Goal: Task Accomplishment & Management: Use online tool/utility

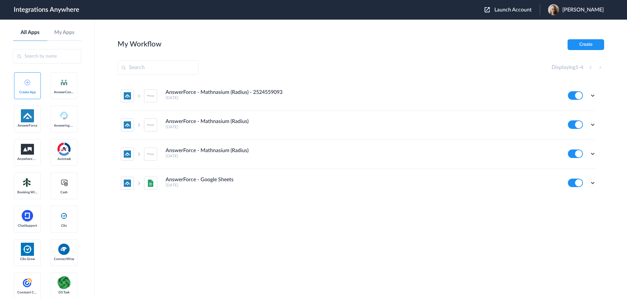
click at [525, 10] on span "Launch Account" at bounding box center [512, 9] width 37 height 5
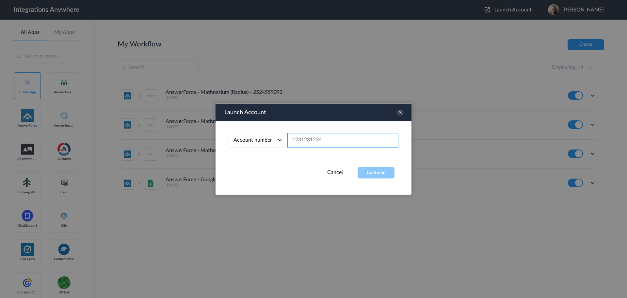
click at [314, 140] on input "text" at bounding box center [342, 140] width 111 height 15
paste input "8778152008"
type input "8778152008"
click at [370, 174] on button "Continue" at bounding box center [376, 172] width 37 height 11
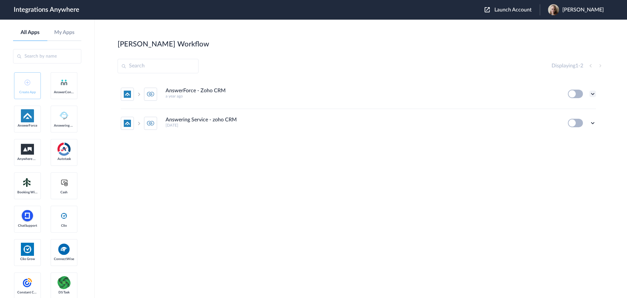
click at [593, 94] on icon at bounding box center [592, 93] width 7 height 7
click at [571, 109] on link "Edit" at bounding box center [566, 108] width 16 height 5
click at [593, 93] on icon at bounding box center [592, 93] width 7 height 7
click at [585, 120] on link "Task history" at bounding box center [573, 121] width 31 height 5
click at [593, 92] on icon at bounding box center [592, 93] width 7 height 7
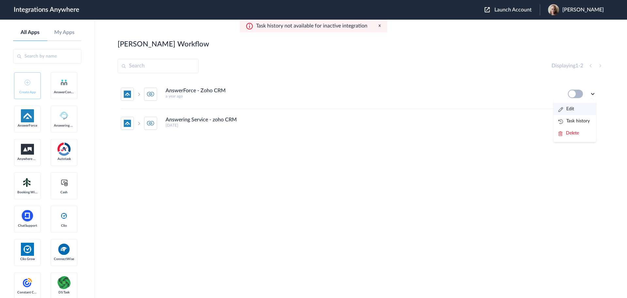
click at [577, 109] on li "Edit" at bounding box center [575, 109] width 42 height 12
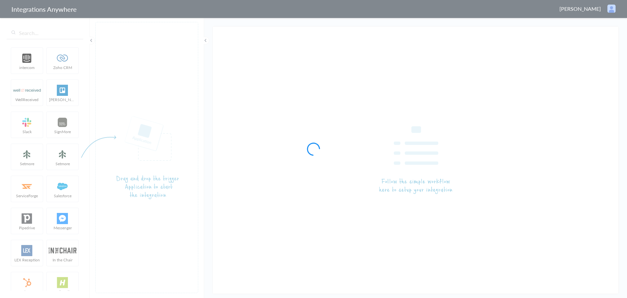
type input "AnswerForce - Zoho CRM"
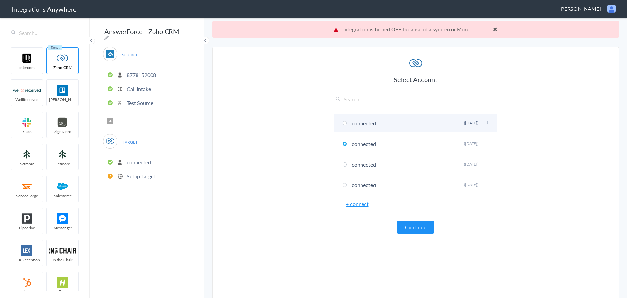
click at [343, 124] on span at bounding box center [345, 123] width 4 height 4
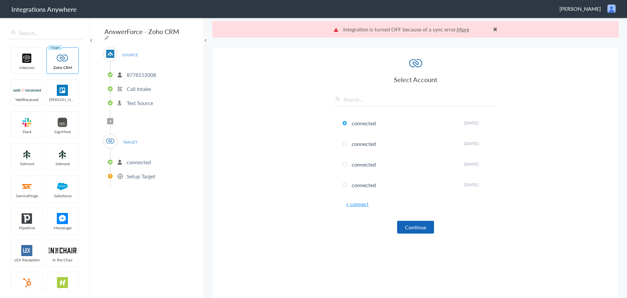
click at [412, 227] on button "Continue" at bounding box center [415, 226] width 37 height 13
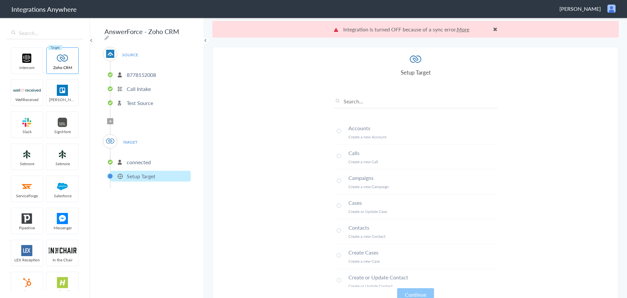
click at [138, 160] on p "connected" at bounding box center [139, 162] width 24 height 8
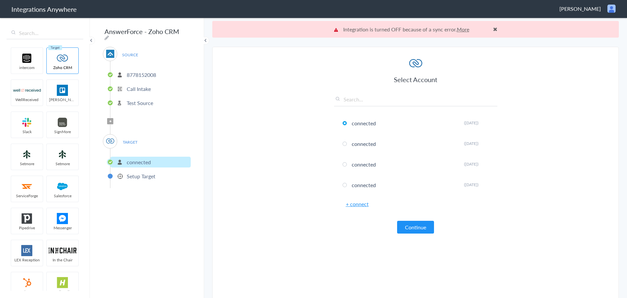
click at [414, 231] on button "Continue" at bounding box center [415, 226] width 37 height 13
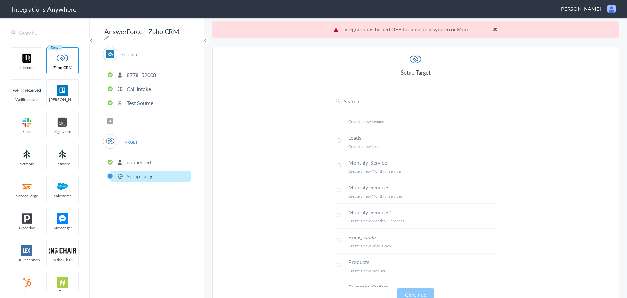
scroll to position [425, 0]
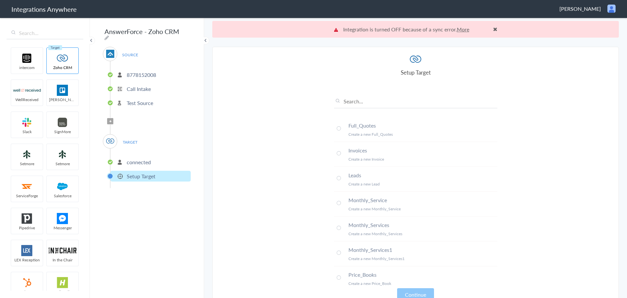
click at [337, 178] on span at bounding box center [339, 178] width 4 height 4
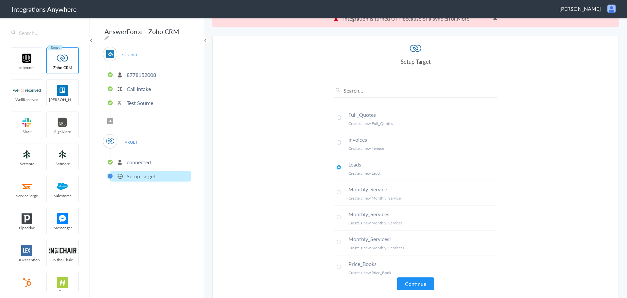
scroll to position [17, 0]
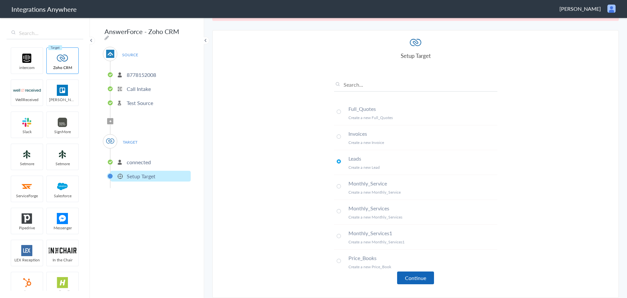
click at [408, 275] on button "Continue" at bounding box center [415, 277] width 37 height 13
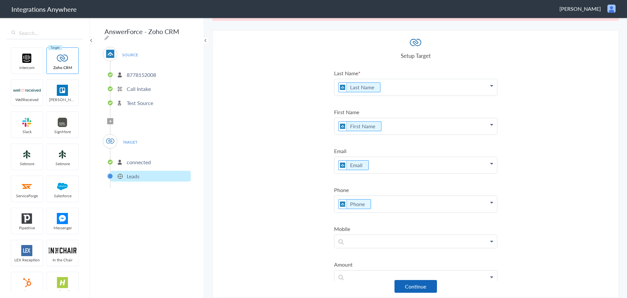
click at [403, 286] on button "Continue" at bounding box center [416, 286] width 42 height 13
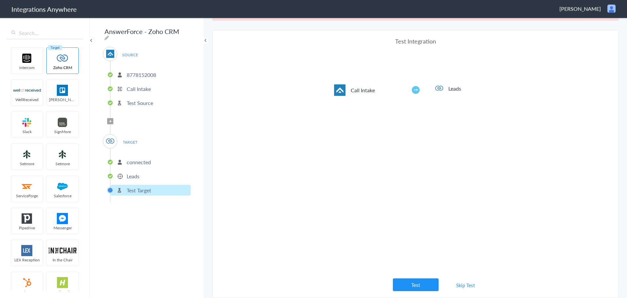
click at [408, 283] on button "Test" at bounding box center [416, 284] width 46 height 13
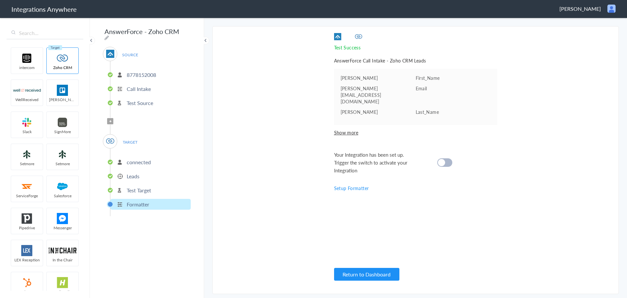
scroll to position [0, 0]
click at [444, 159] on cite at bounding box center [441, 162] width 7 height 7
click at [346, 278] on button "Return to Dashboard" at bounding box center [366, 273] width 65 height 13
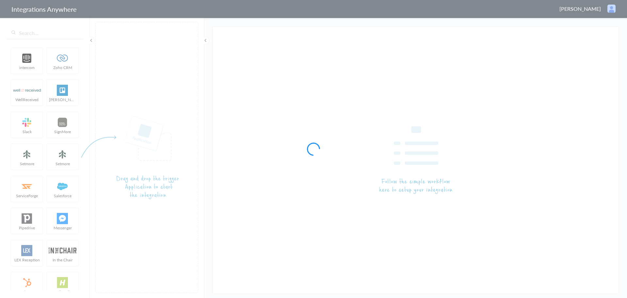
type input "AnswerForce - Zoho CRM"
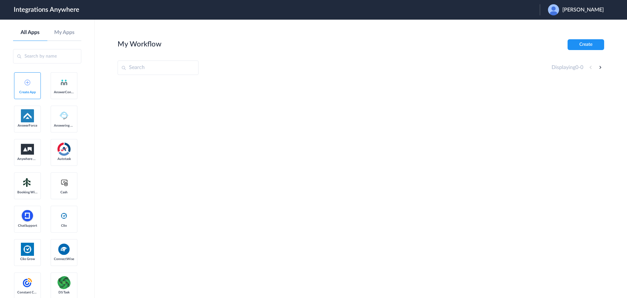
click at [604, 10] on icon at bounding box center [607, 7] width 7 height 7
click at [549, 26] on link "Logout" at bounding box center [552, 26] width 14 height 5
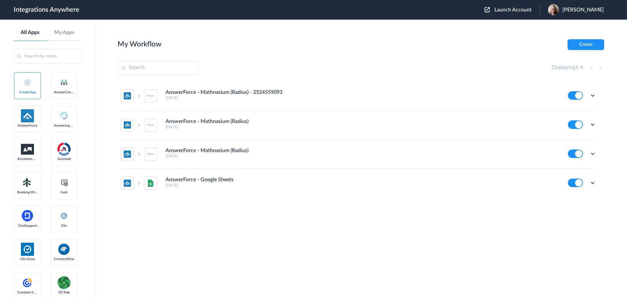
click at [532, 10] on span "Launch Account" at bounding box center [512, 9] width 37 height 5
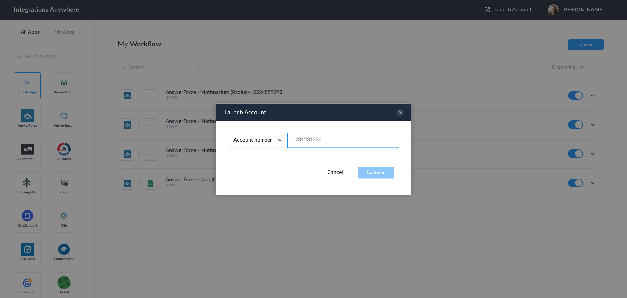
click at [309, 141] on input "text" at bounding box center [342, 140] width 111 height 15
paste input "8778152008"
type input "8778152008"
click at [376, 173] on button "Continue" at bounding box center [376, 172] width 37 height 11
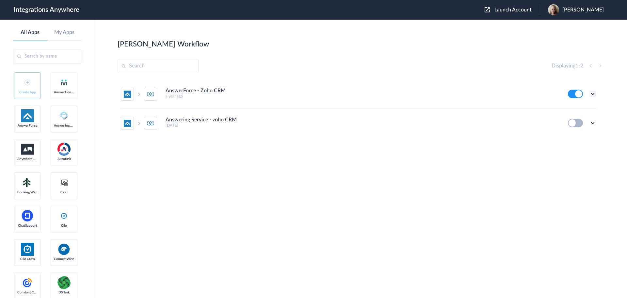
click at [593, 94] on icon at bounding box center [592, 93] width 7 height 7
click at [582, 120] on link "Task history" at bounding box center [573, 121] width 31 height 5
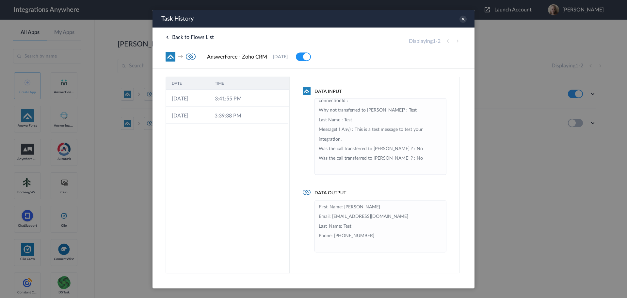
scroll to position [302, 0]
click at [393, 216] on li "First_Name: Lilu Email: noemail@email.com Last_Name: Test Phone: +18004618520" at bounding box center [380, 226] width 123 height 48
drag, startPoint x: 353, startPoint y: 206, endPoint x: 342, endPoint y: 209, distance: 11.4
click at [343, 209] on li "First_Name: Lilu Email: noemail@email.com Last_Name: Test Phone: +18004618520" at bounding box center [380, 226] width 123 height 48
click at [245, 102] on td "3:41:55 PM" at bounding box center [230, 97] width 43 height 17
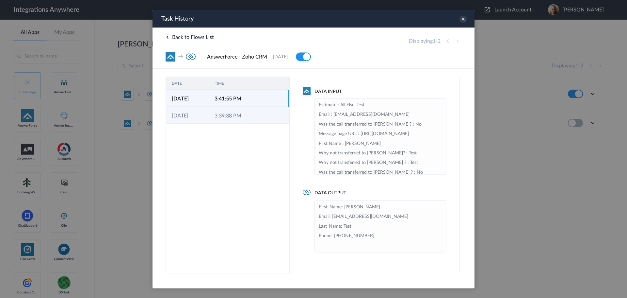
click at [232, 117] on td "3:39:38 PM" at bounding box center [230, 114] width 43 height 17
click at [228, 99] on td "3:41:55 PM" at bounding box center [230, 97] width 43 height 17
click at [203, 119] on td "17-09-2025" at bounding box center [187, 114] width 43 height 17
click at [202, 100] on td "17-09-2025" at bounding box center [187, 97] width 43 height 17
click at [195, 119] on td "17-09-2025" at bounding box center [187, 114] width 43 height 17
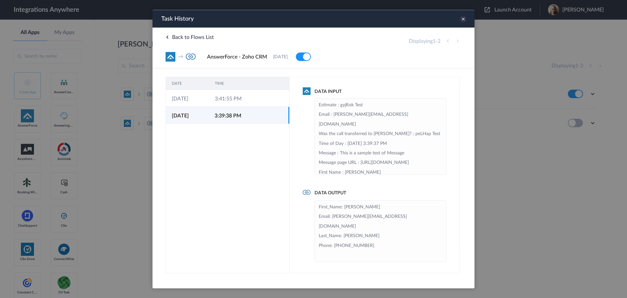
click at [462, 20] on icon at bounding box center [463, 18] width 7 height 7
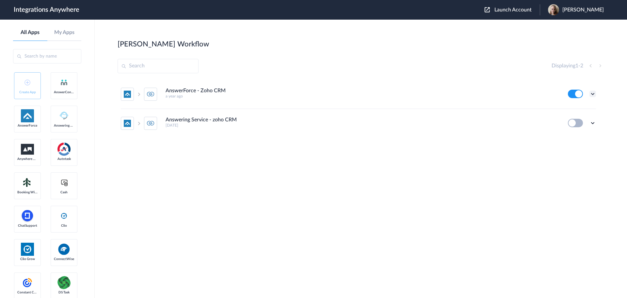
click at [593, 94] on icon at bounding box center [592, 93] width 7 height 7
click at [449, 93] on div "AnswerForce - Zoho CRM a year ago" at bounding box center [363, 93] width 394 height 11
click at [592, 92] on icon at bounding box center [592, 93] width 7 height 7
click at [569, 120] on link "Task history" at bounding box center [573, 121] width 31 height 5
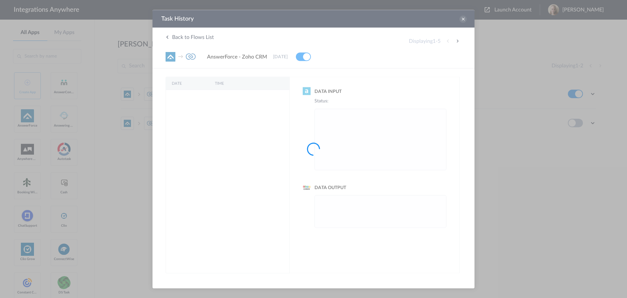
scroll to position [0, 0]
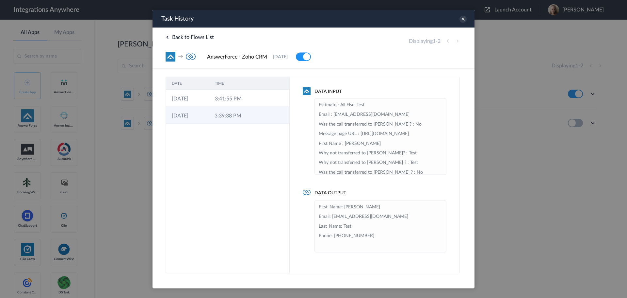
click at [220, 115] on td "3:39:38 PM" at bounding box center [230, 114] width 43 height 17
click at [462, 20] on icon at bounding box center [463, 18] width 7 height 7
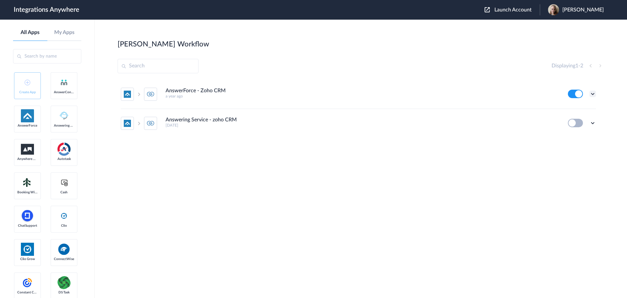
click at [592, 94] on icon at bounding box center [592, 93] width 7 height 7
click at [584, 121] on link "Task history" at bounding box center [573, 121] width 31 height 5
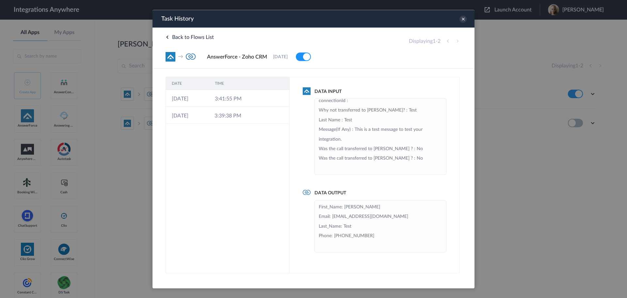
scroll to position [302, 0]
click at [463, 20] on icon at bounding box center [463, 18] width 7 height 7
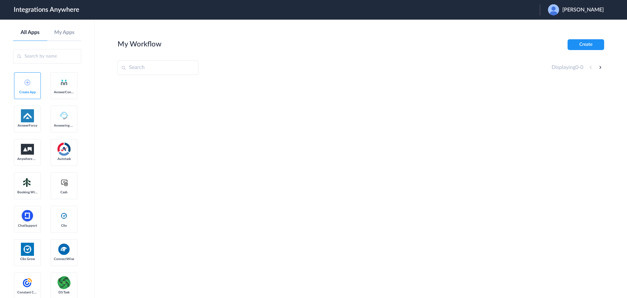
click at [577, 7] on span "Simon Ruderman" at bounding box center [582, 10] width 41 height 6
click at [554, 25] on link "Logout" at bounding box center [552, 26] width 14 height 5
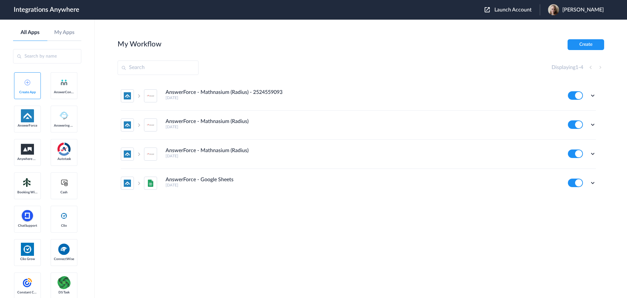
click at [526, 10] on span "Launch Account" at bounding box center [512, 9] width 37 height 5
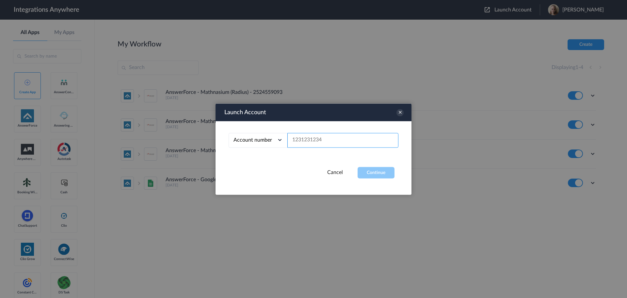
click at [307, 140] on input "text" at bounding box center [342, 140] width 111 height 15
paste input "8778152008"
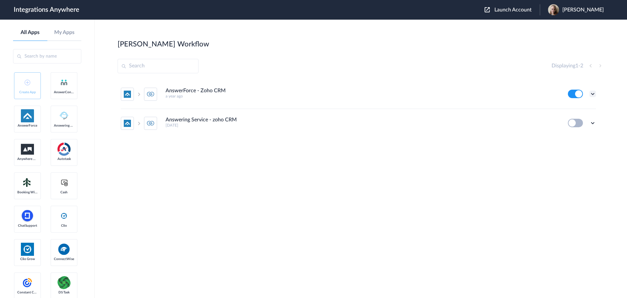
click at [594, 90] on div "Edit Task history Delete" at bounding box center [582, 93] width 28 height 8
click at [592, 93] on icon at bounding box center [592, 93] width 7 height 7
click at [573, 108] on link "Edit" at bounding box center [566, 108] width 16 height 5
click at [594, 93] on icon at bounding box center [592, 93] width 7 height 7
click at [572, 109] on link "Edit" at bounding box center [566, 108] width 16 height 5
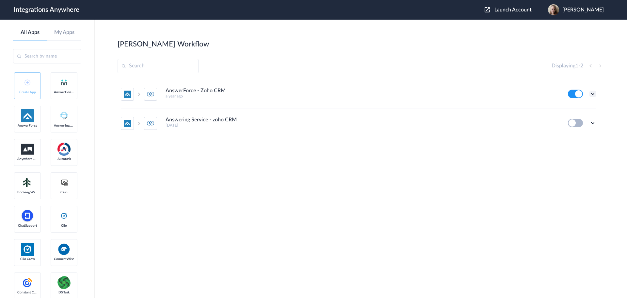
click at [593, 95] on icon at bounding box center [592, 93] width 7 height 7
click at [586, 119] on link "Task history" at bounding box center [573, 121] width 31 height 5
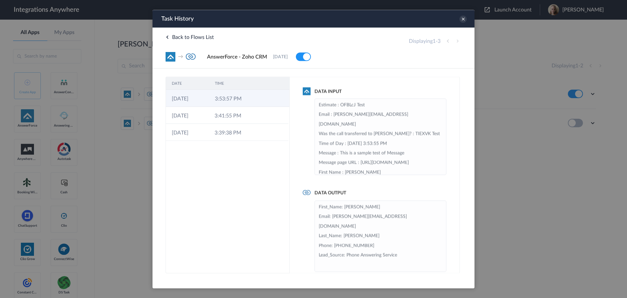
click at [214, 97] on td "3:53:57 PM" at bounding box center [230, 97] width 43 height 17
drag, startPoint x: 403, startPoint y: 245, endPoint x: 346, endPoint y: 244, distance: 57.5
click at [346, 244] on li "First_Name: [PERSON_NAME]: [PERSON_NAME][EMAIL_ADDRESS][DOMAIN_NAME] Last_Name:…" at bounding box center [380, 235] width 123 height 67
click at [322, 257] on li "First_Name: [PERSON_NAME]: [PERSON_NAME][EMAIL_ADDRESS][DOMAIN_NAME] Last_Name:…" at bounding box center [380, 235] width 123 height 67
click at [463, 18] on icon at bounding box center [463, 18] width 7 height 7
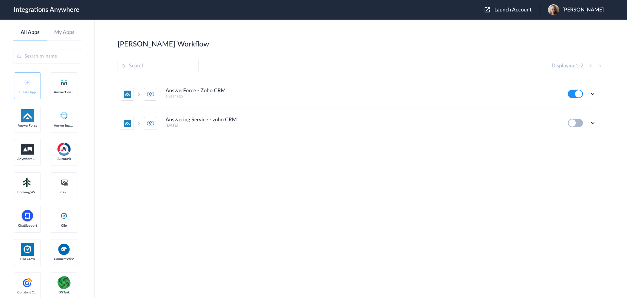
click at [523, 9] on span "Launch Account" at bounding box center [512, 9] width 37 height 5
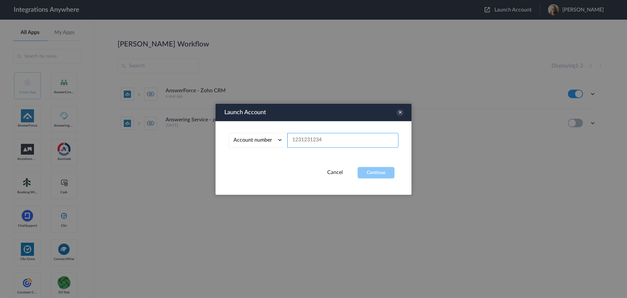
click at [330, 139] on input "text" at bounding box center [342, 140] width 111 height 15
paste input "8778152008"
type input "8778152008"
click at [386, 172] on button "Continue" at bounding box center [376, 172] width 37 height 11
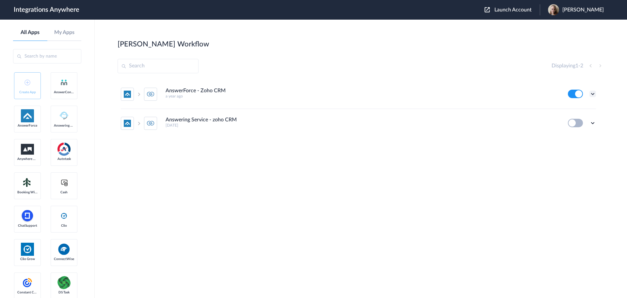
click at [594, 94] on icon at bounding box center [592, 93] width 7 height 7
click at [584, 120] on link "Task history" at bounding box center [573, 121] width 31 height 5
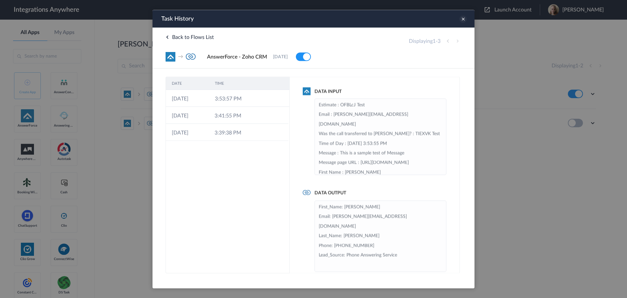
click at [464, 20] on icon at bounding box center [463, 18] width 7 height 7
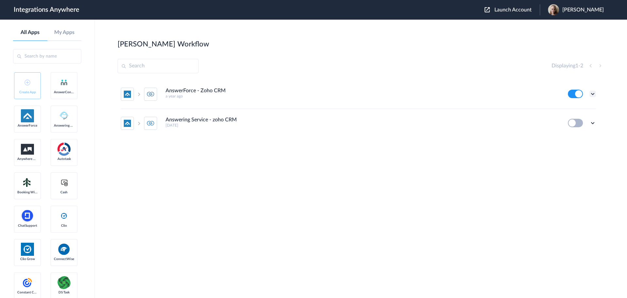
click at [592, 92] on icon at bounding box center [592, 93] width 7 height 7
click at [576, 120] on link "Task history" at bounding box center [573, 121] width 31 height 5
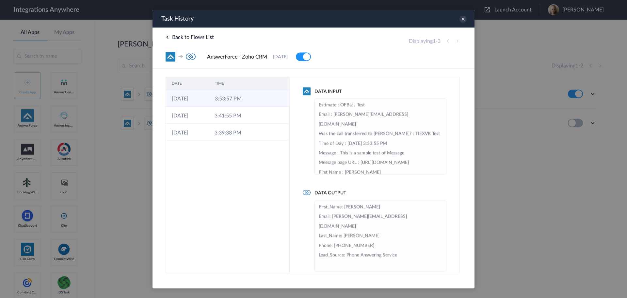
click at [229, 103] on td "3:53:57 PM" at bounding box center [230, 97] width 43 height 17
click at [463, 19] on icon at bounding box center [463, 18] width 7 height 7
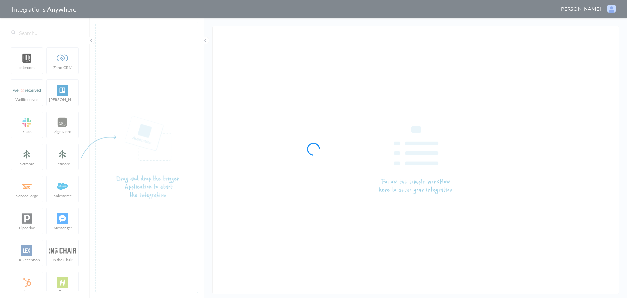
type input "AnswerForce - Zoho CRM"
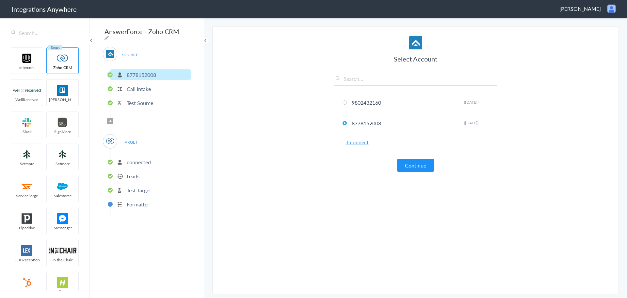
click at [141, 88] on p "Call Intake" at bounding box center [139, 89] width 24 height 8
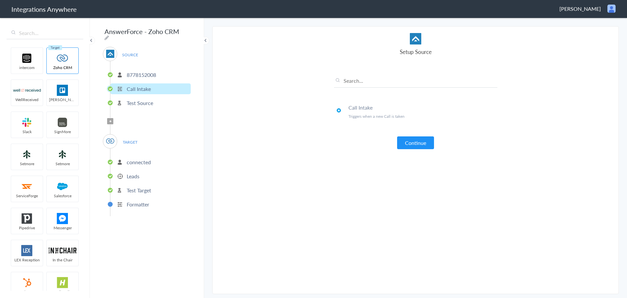
click at [139, 100] on p "Test Source" at bounding box center [140, 103] width 26 height 8
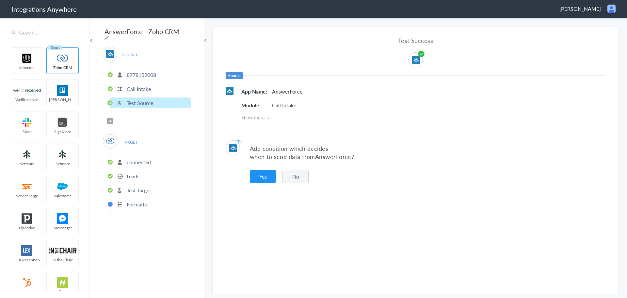
click at [137, 160] on p "connected" at bounding box center [139, 162] width 24 height 8
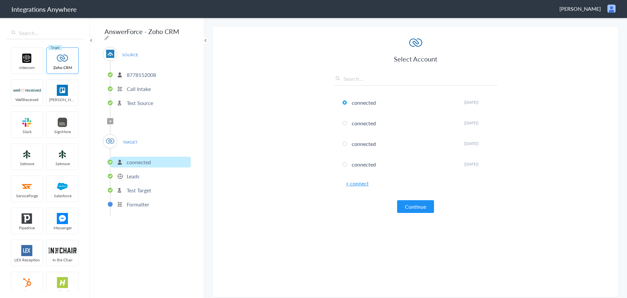
click at [141, 174] on li "Leads" at bounding box center [150, 175] width 80 height 11
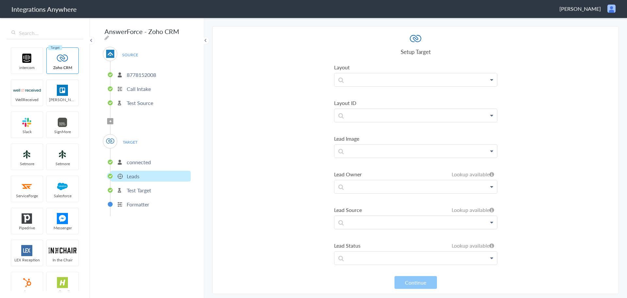
scroll to position [1470, 0]
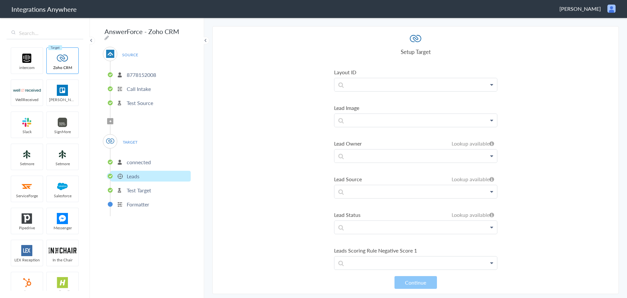
click at [490, 191] on icon at bounding box center [491, 191] width 3 height 5
click at [489, 224] on icon at bounding box center [490, 223] width 3 height 5
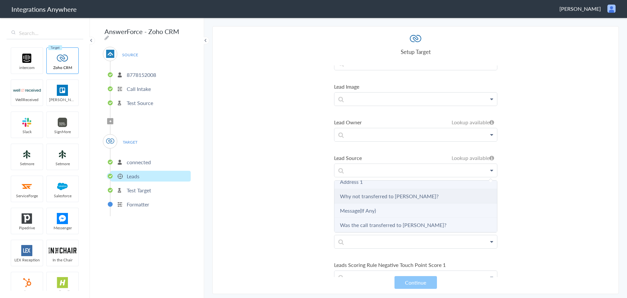
scroll to position [1502, 0]
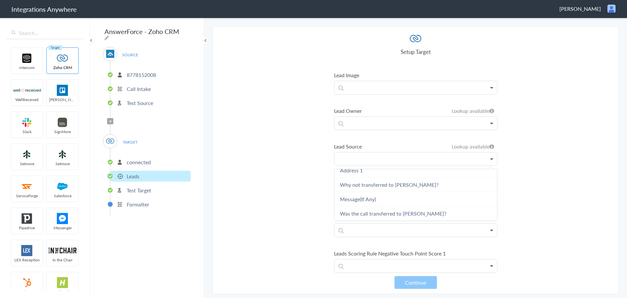
click at [359, 157] on p at bounding box center [415, 158] width 163 height 13
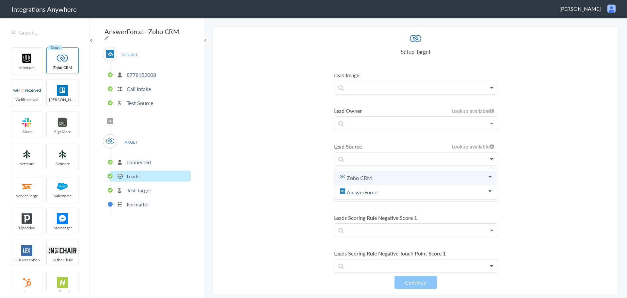
click at [489, 176] on icon at bounding box center [490, 176] width 3 height 5
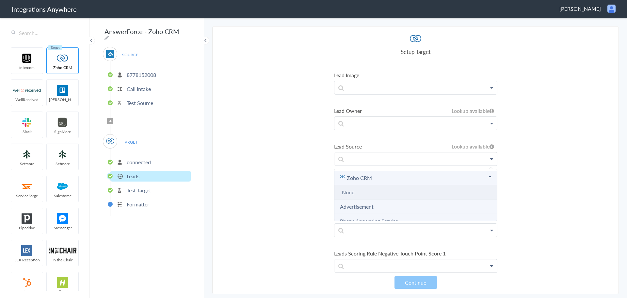
scroll to position [33, 0]
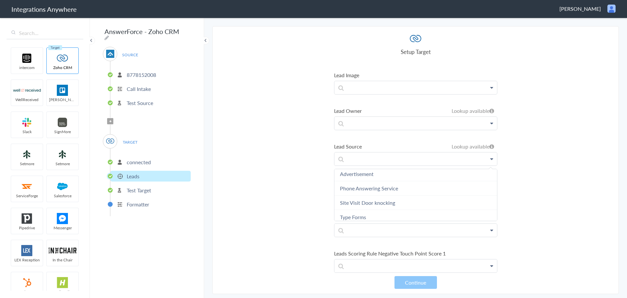
click at [379, 188] on link "Phone Answering Service" at bounding box center [369, 188] width 58 height 8
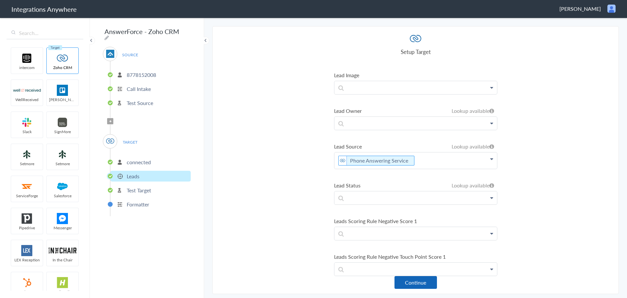
click at [424, 283] on button "Continue" at bounding box center [416, 282] width 42 height 13
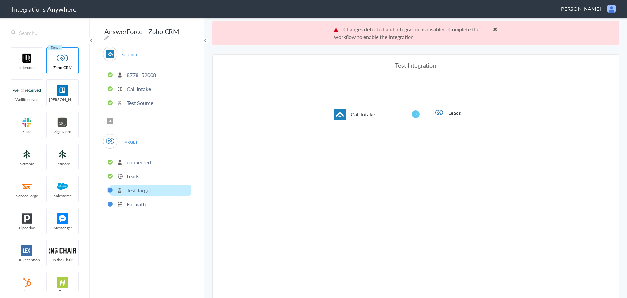
click at [493, 30] on span at bounding box center [495, 28] width 4 height 5
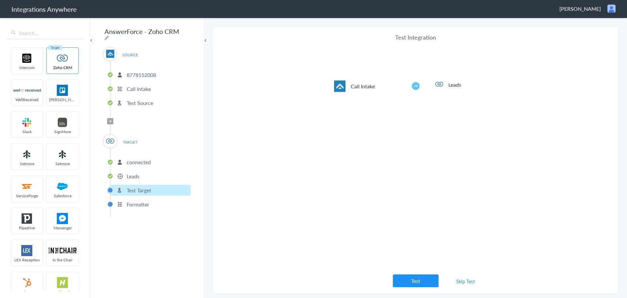
click at [457, 281] on link "Skip Test" at bounding box center [465, 281] width 35 height 12
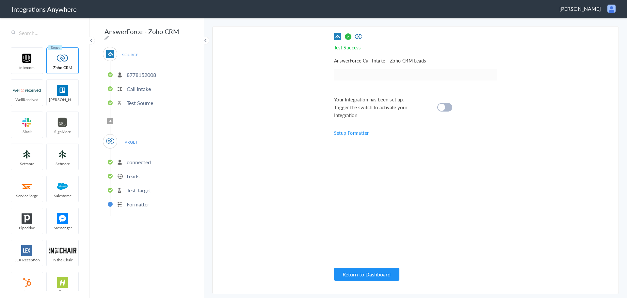
click at [443, 108] on cite at bounding box center [441, 107] width 7 height 7
click at [371, 275] on button "Return to Dashboard" at bounding box center [366, 273] width 65 height 13
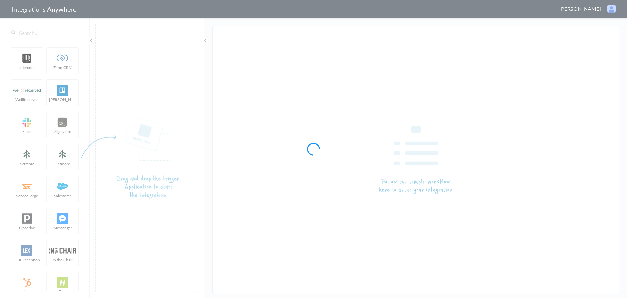
type input "AnswerForce - Zoho CRM"
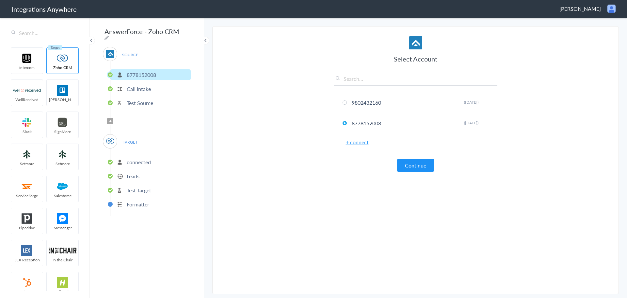
click at [148, 188] on p "Test Target" at bounding box center [139, 190] width 24 height 8
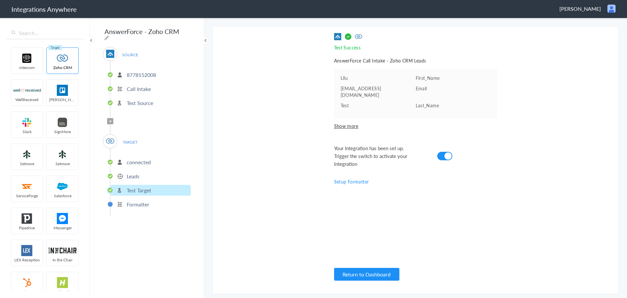
click at [134, 175] on p "Leads" at bounding box center [133, 176] width 13 height 8
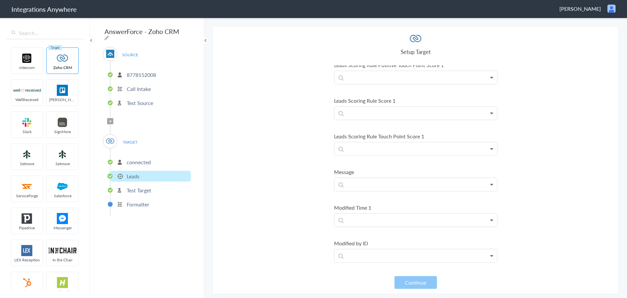
scroll to position [1796, 0]
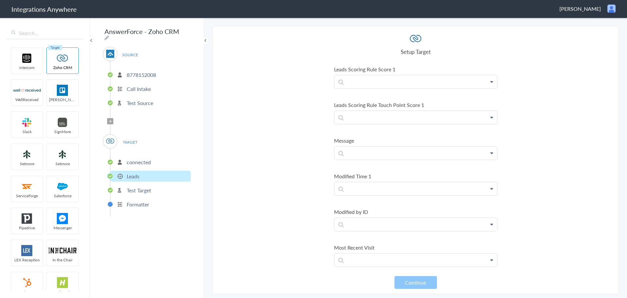
click at [148, 187] on p "Test Target" at bounding box center [139, 190] width 24 height 8
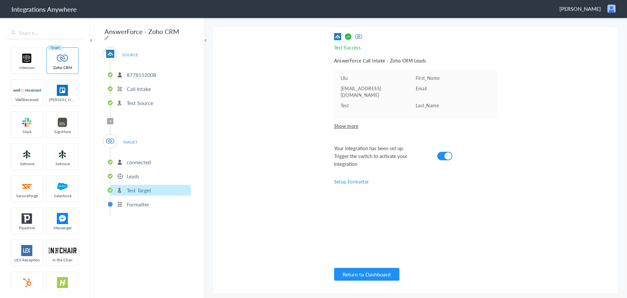
click at [143, 202] on p "Formatter" at bounding box center [138, 204] width 23 height 8
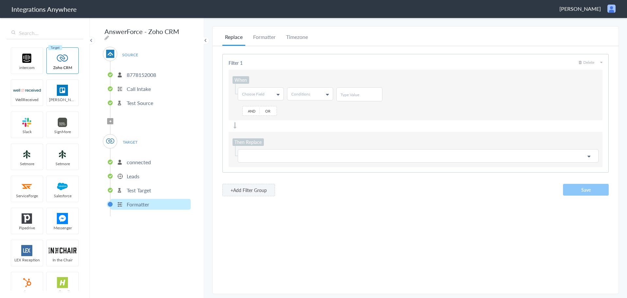
click at [136, 162] on p "connected" at bounding box center [139, 162] width 24 height 8
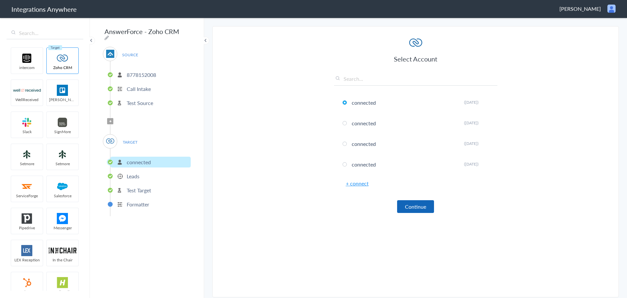
click at [418, 209] on button "Continue" at bounding box center [415, 206] width 37 height 13
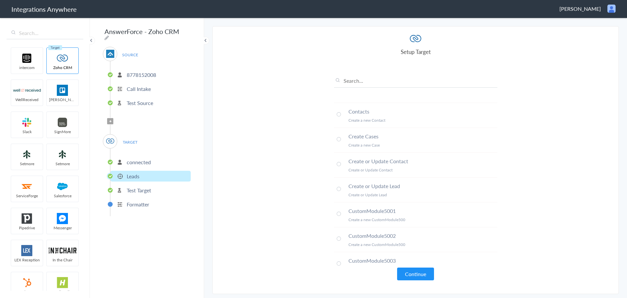
scroll to position [98, 0]
click at [339, 160] on span at bounding box center [339, 161] width 4 height 4
click at [427, 274] on button "Continue" at bounding box center [415, 273] width 37 height 13
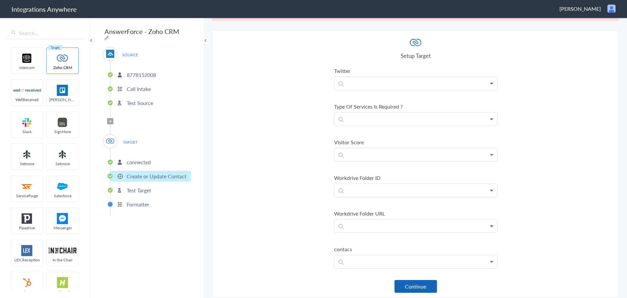
scroll to position [1962, 0]
click at [411, 286] on button "Continue" at bounding box center [416, 286] width 42 height 13
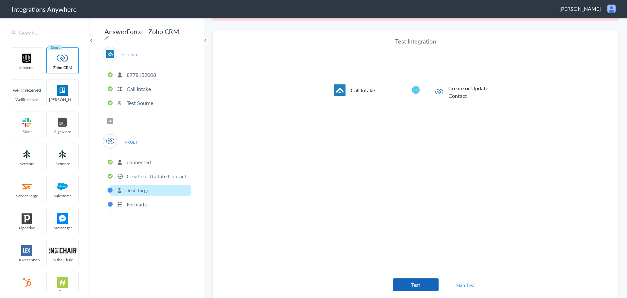
click at [421, 283] on button "Test" at bounding box center [416, 284] width 46 height 13
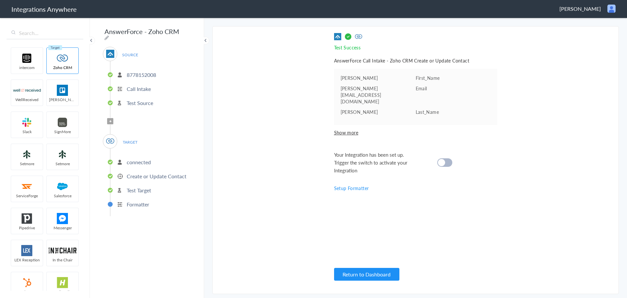
scroll to position [0, 0]
click at [443, 159] on cite at bounding box center [441, 162] width 7 height 7
